Goal: Information Seeking & Learning: Learn about a topic

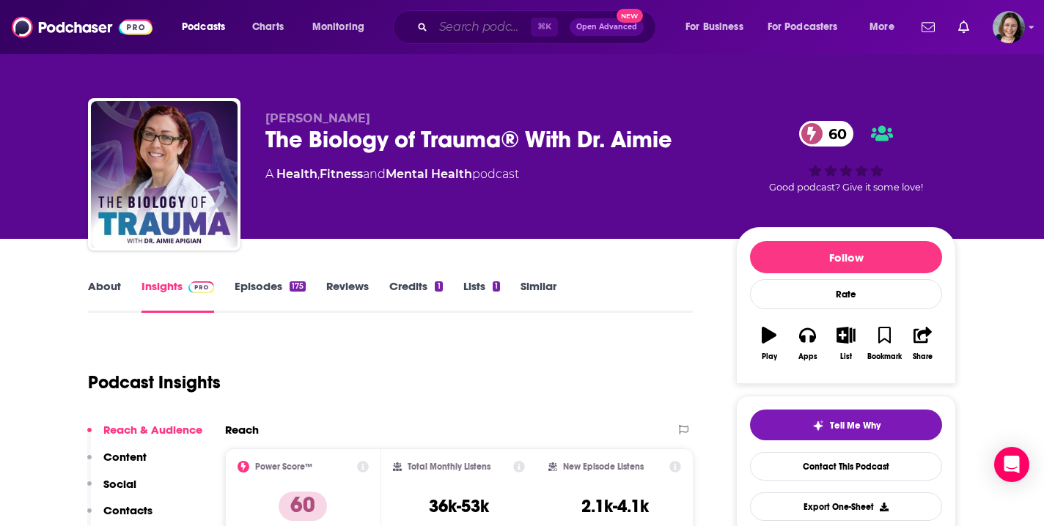
click at [474, 30] on input "Search podcasts, credits, & more..." at bounding box center [481, 26] width 97 height 23
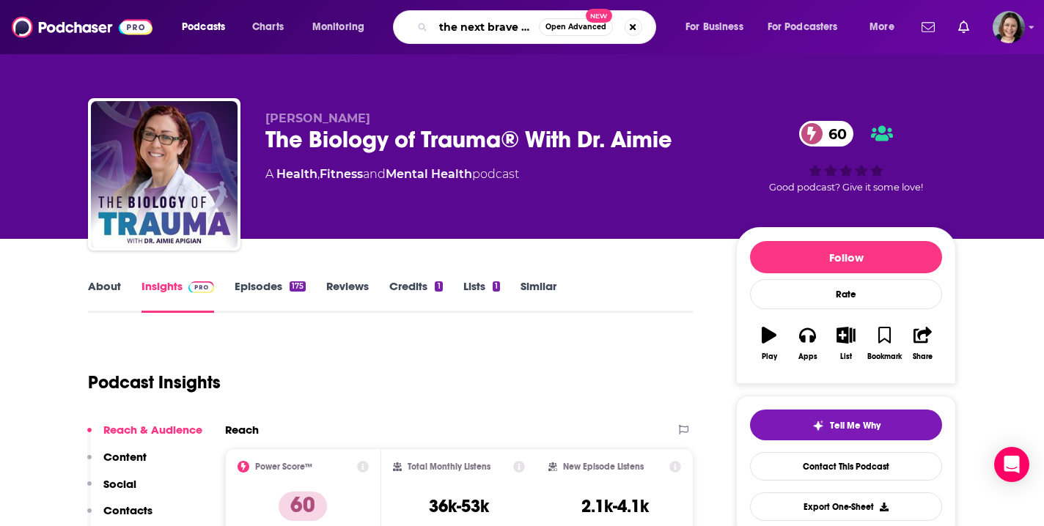
type input "the next brave thing"
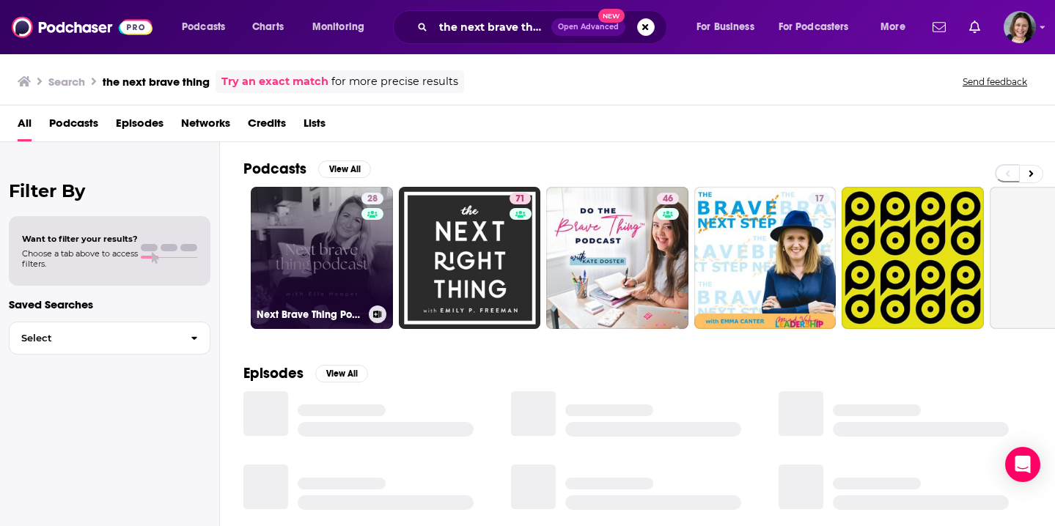
click at [315, 263] on link "28 Next Brave Thing Podcast" at bounding box center [322, 258] width 142 height 142
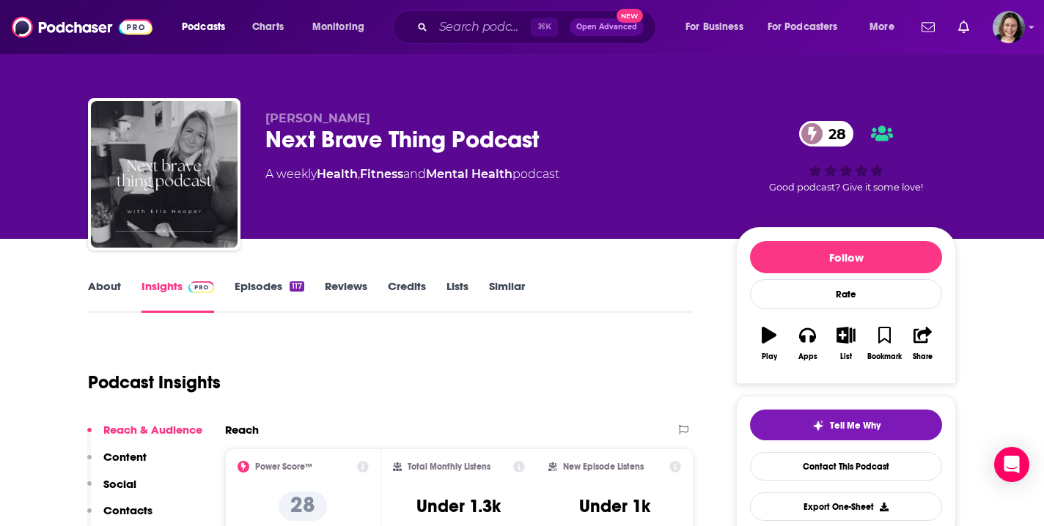
click at [263, 284] on link "Episodes 117" at bounding box center [270, 296] width 70 height 34
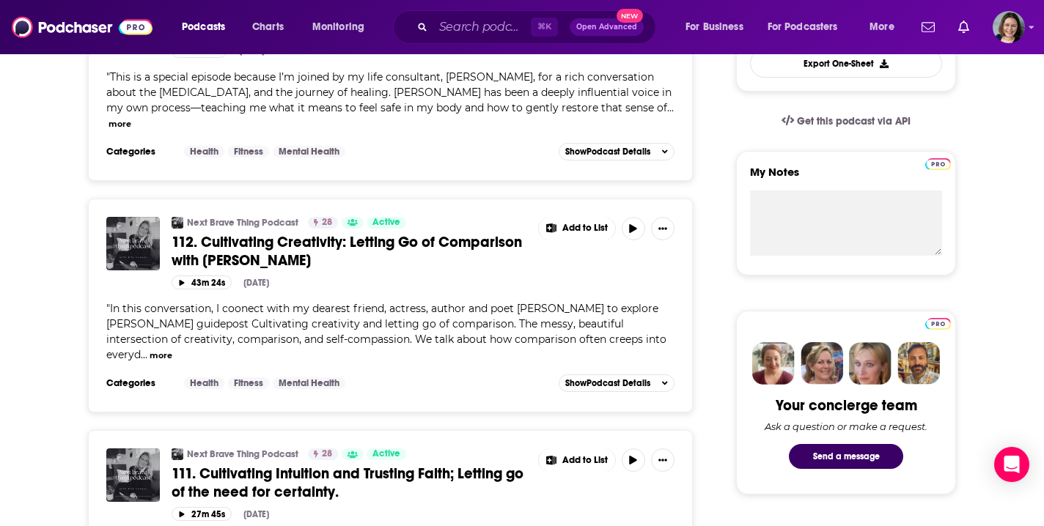
scroll to position [459, 0]
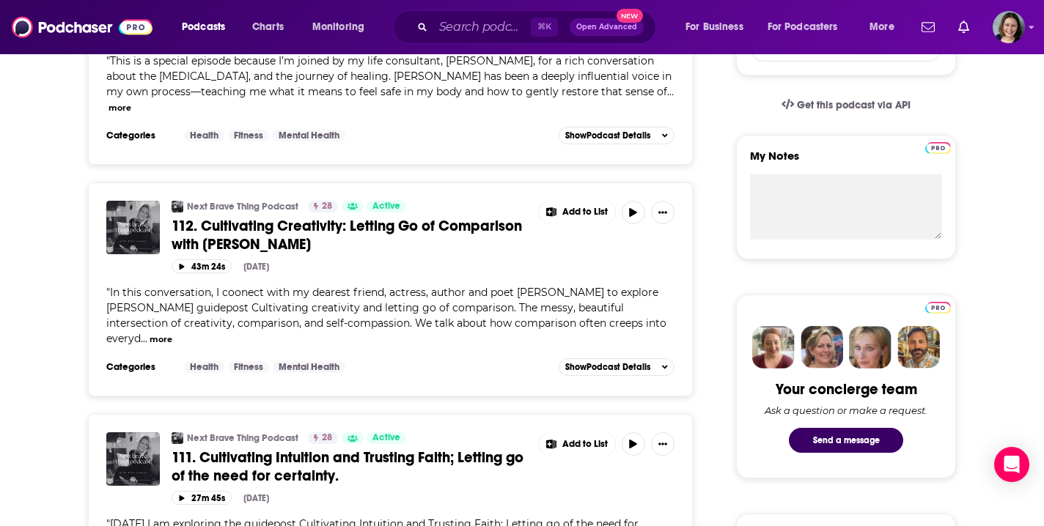
click at [362, 224] on span "112. Cultivating Creativity: Letting Go of Comparison with [PERSON_NAME]" at bounding box center [346, 235] width 350 height 37
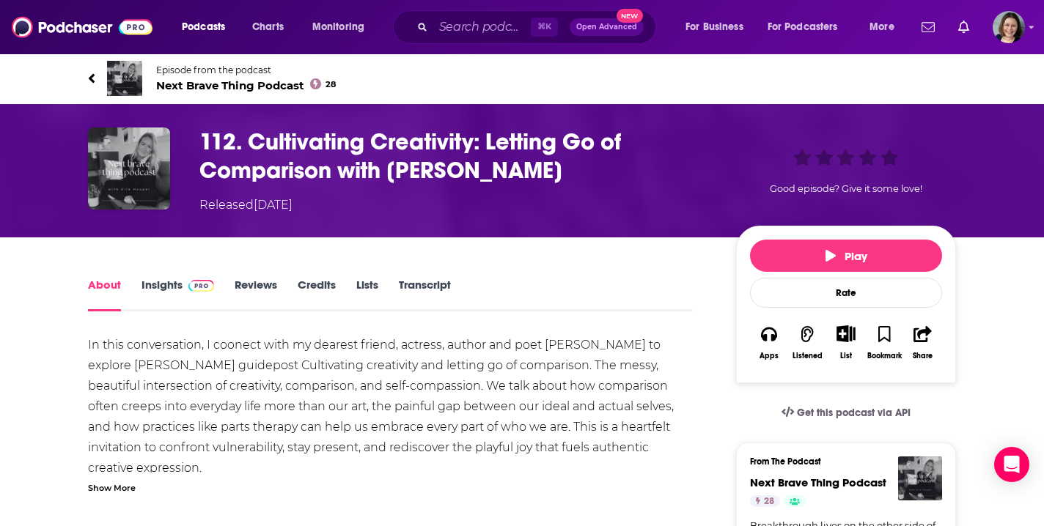
drag, startPoint x: 251, startPoint y: 139, endPoint x: 603, endPoint y: 179, distance: 354.0
click at [603, 179] on h1 "112. Cultivating Creativity: Letting Go of Comparison with [PERSON_NAME]" at bounding box center [455, 156] width 513 height 57
copy h1 "Cultivating Creativity: Letting Go of Comparison with [PERSON_NAME]"
click at [107, 493] on div "Show More" at bounding box center [112, 487] width 48 height 14
drag, startPoint x: 87, startPoint y: 342, endPoint x: 376, endPoint y: 461, distance: 312.2
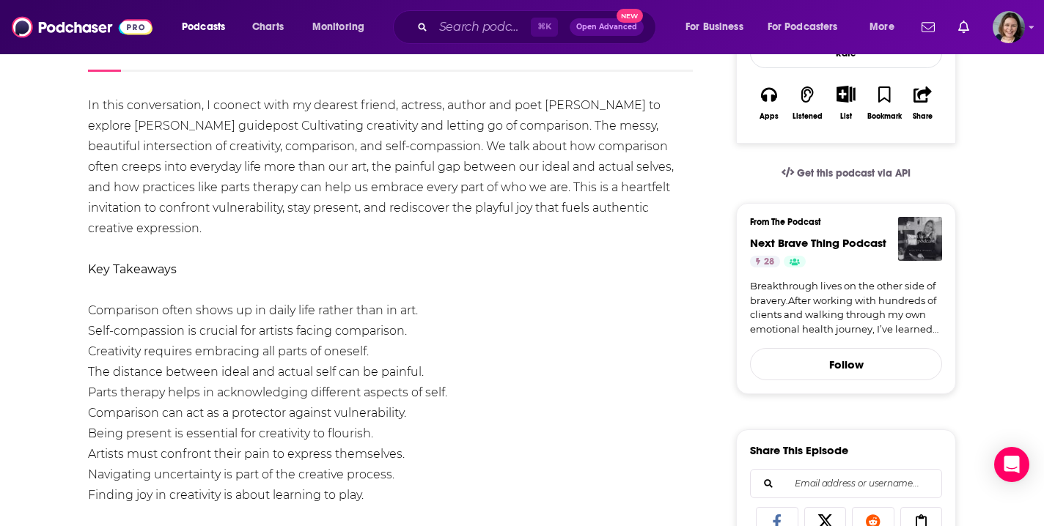
scroll to position [236, 0]
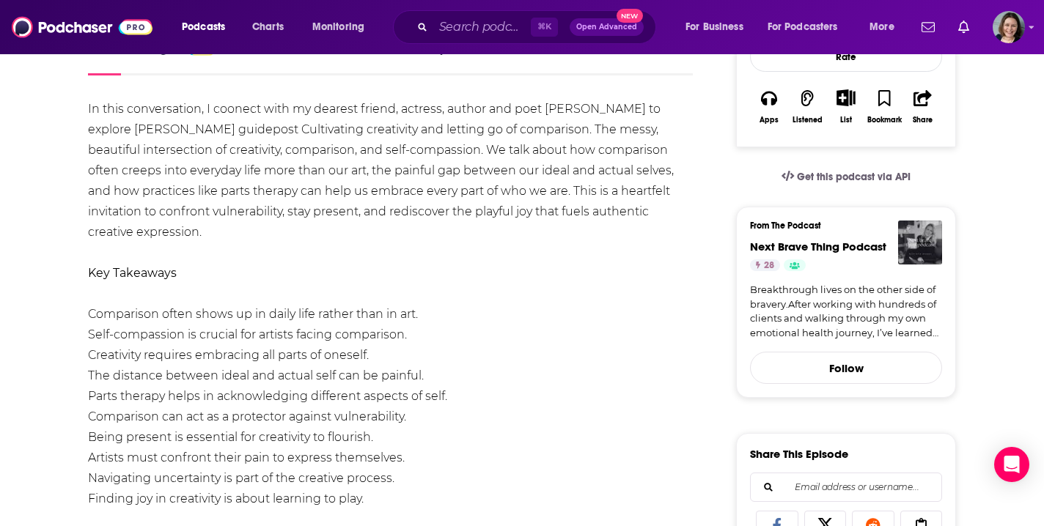
copy div "In this conversation, I coonect with my dearest friend, actress, author and poe…"
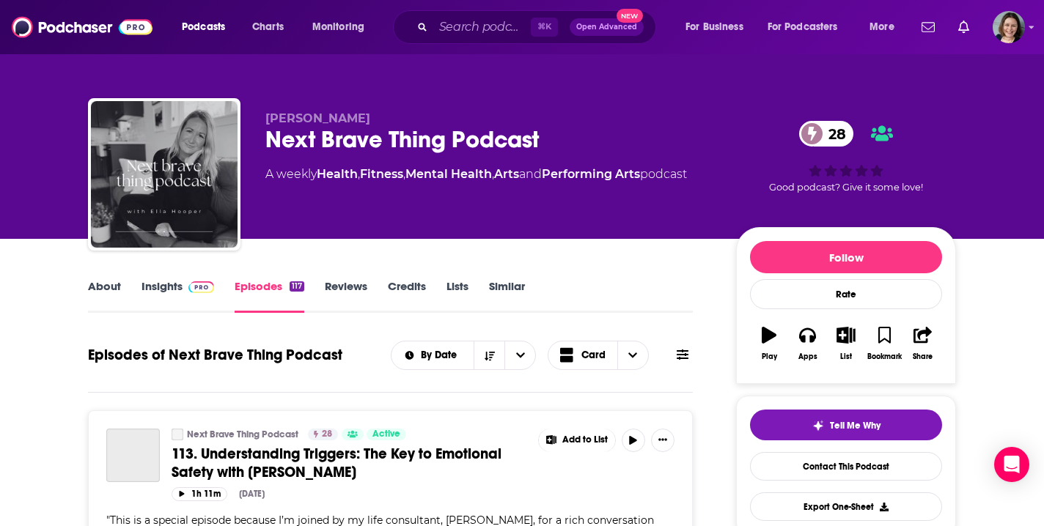
click at [160, 291] on link "Insights" at bounding box center [177, 296] width 73 height 34
